Goal: Navigation & Orientation: Find specific page/section

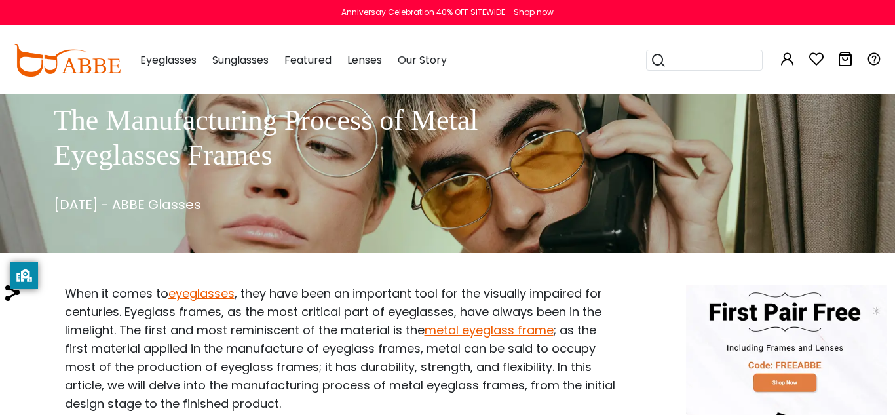
scroll to position [66, 3]
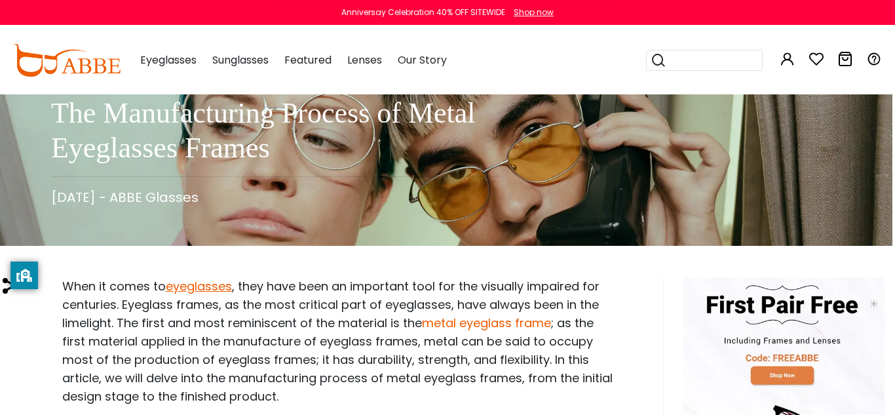
click at [461, 328] on link "metal eyeglass frame" at bounding box center [486, 322] width 129 height 16
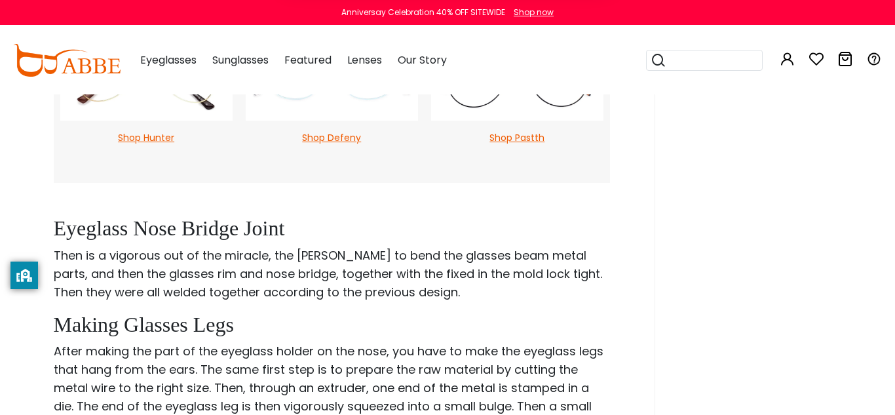
scroll to position [1508, 11]
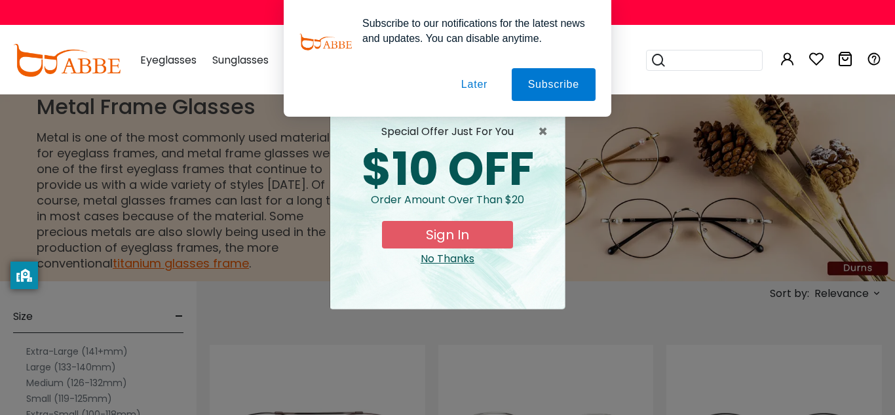
click at [155, 275] on div "× special offer just for you $10 OFF Order amount over than $20 Sign In No Than…" at bounding box center [447, 207] width 895 height 415
click at [455, 264] on div "No Thanks" at bounding box center [448, 259] width 214 height 16
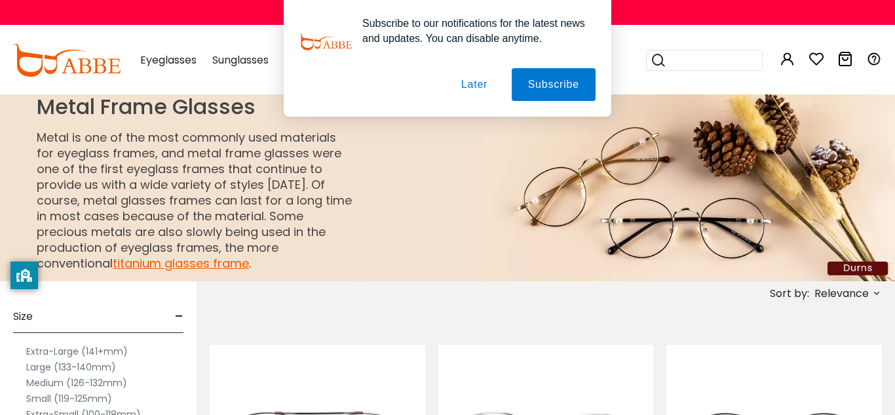
click at [478, 85] on button "Later" at bounding box center [474, 84] width 59 height 33
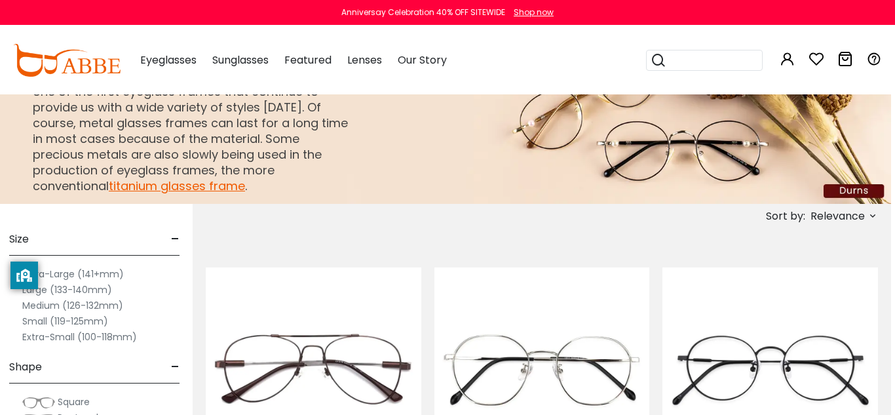
scroll to position [80, 3]
